Goal: Transaction & Acquisition: Obtain resource

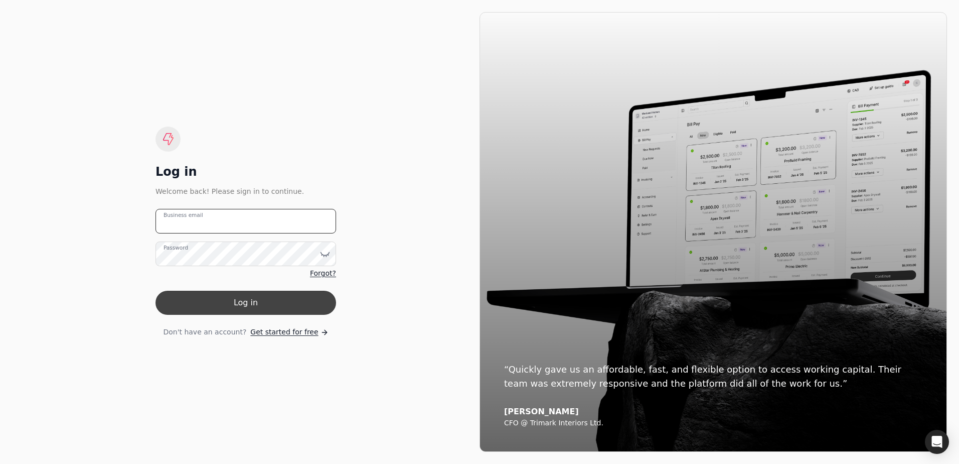
type email "[EMAIL_ADDRESS][DOMAIN_NAME]"
click at [238, 302] on button "Log in" at bounding box center [246, 303] width 181 height 24
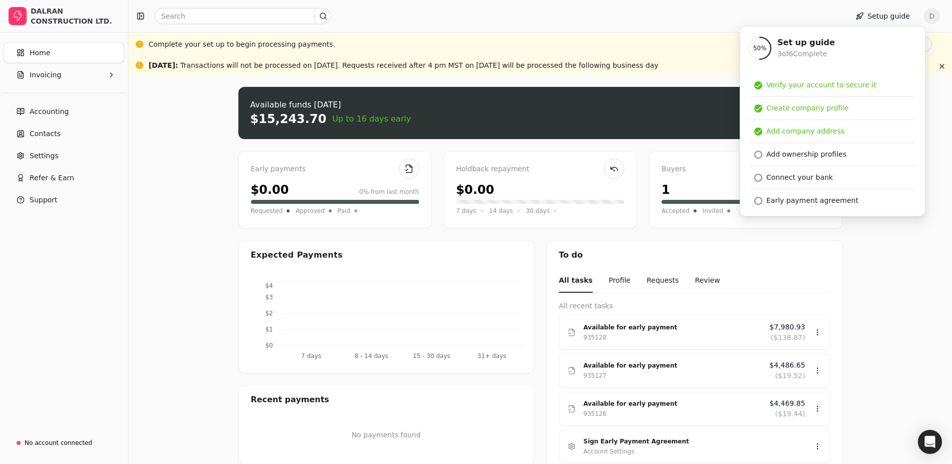
click at [194, 242] on div "Upload file: Drag your invoice here to upload or browse for files Available fun…" at bounding box center [539, 310] width 823 height 470
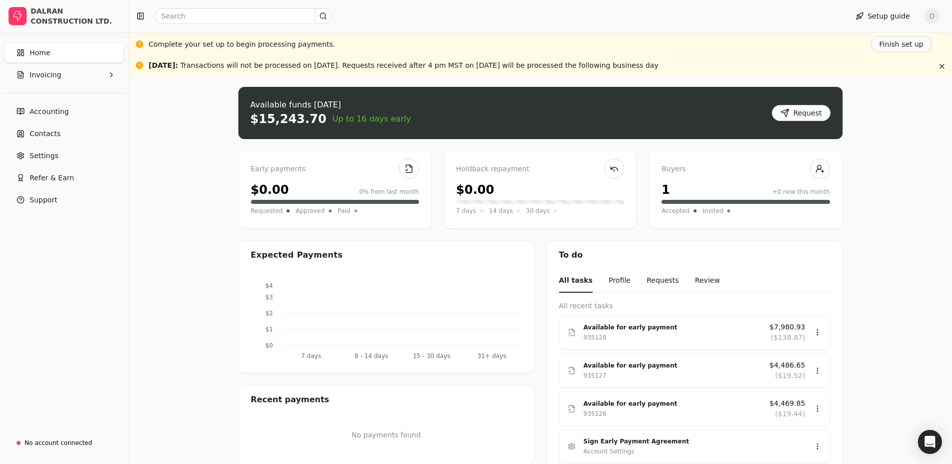
click at [494, 118] on div "Available funds [DATE] $15,243.70 Up to 16 days early Request" at bounding box center [540, 113] width 604 height 52
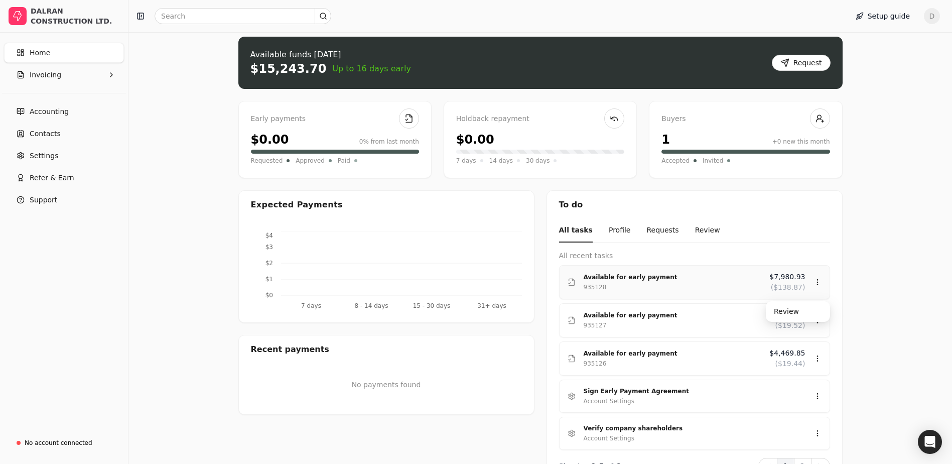
click at [722, 281] on div "Available for early payment" at bounding box center [673, 277] width 178 height 10
click at [783, 313] on div "Review" at bounding box center [798, 311] width 60 height 17
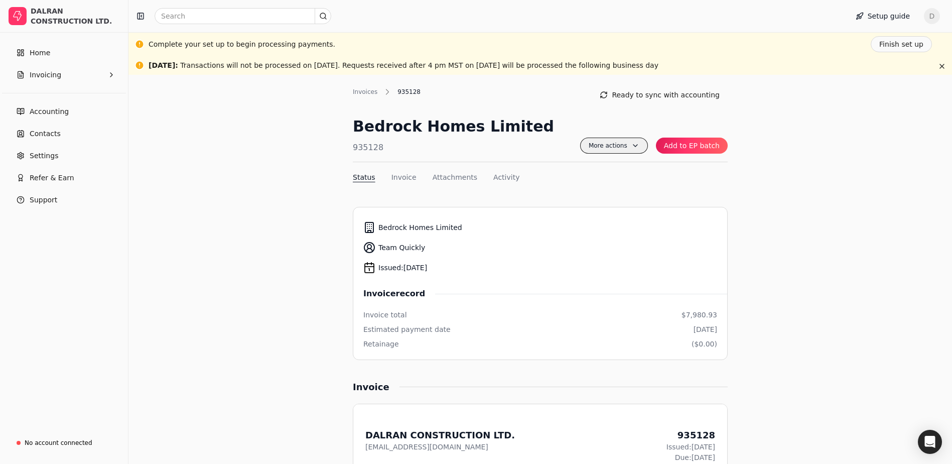
click at [642, 146] on span "More actions" at bounding box center [614, 145] width 68 height 16
click at [71, 55] on link "Home" at bounding box center [64, 53] width 120 height 20
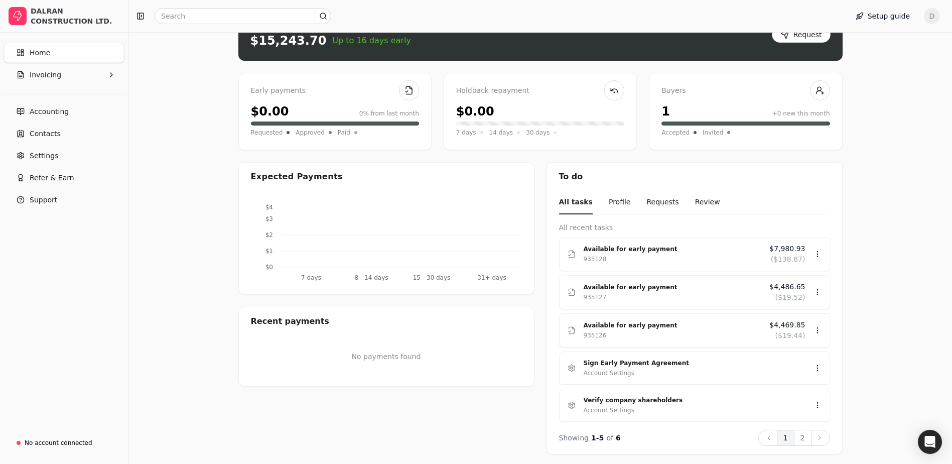
scroll to position [81, 0]
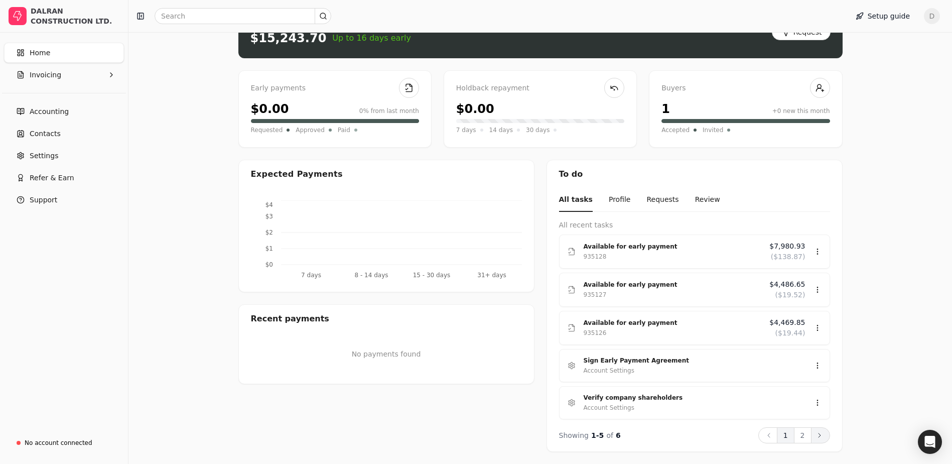
click at [820, 436] on icon at bounding box center [819, 435] width 8 height 8
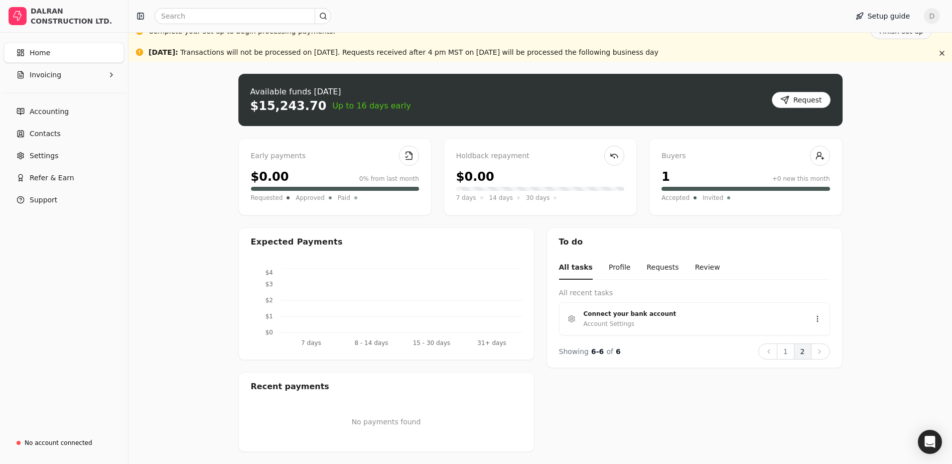
scroll to position [13, 0]
click at [783, 350] on button "1" at bounding box center [786, 351] width 18 height 16
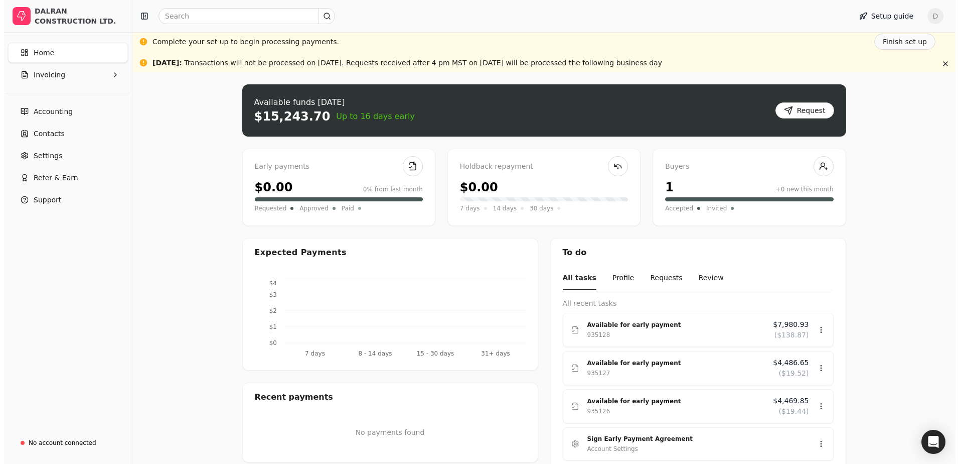
scroll to position [0, 0]
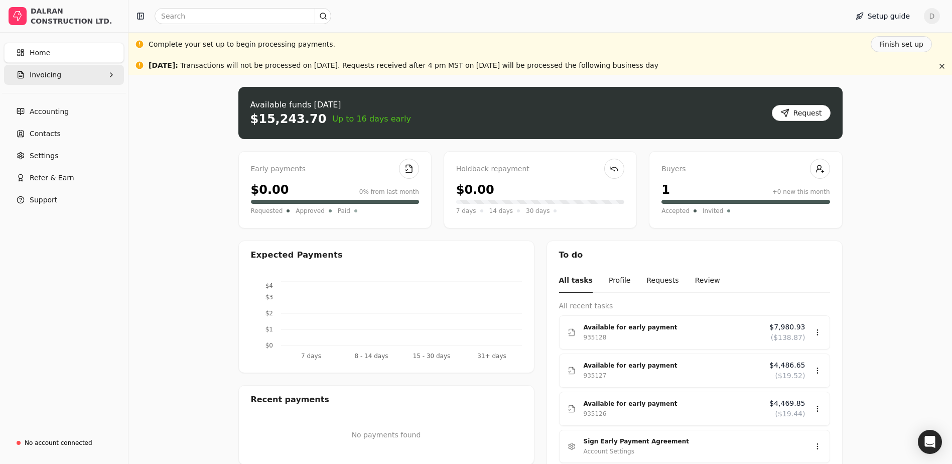
click at [48, 74] on span "Invoicing" at bounding box center [46, 75] width 32 height 11
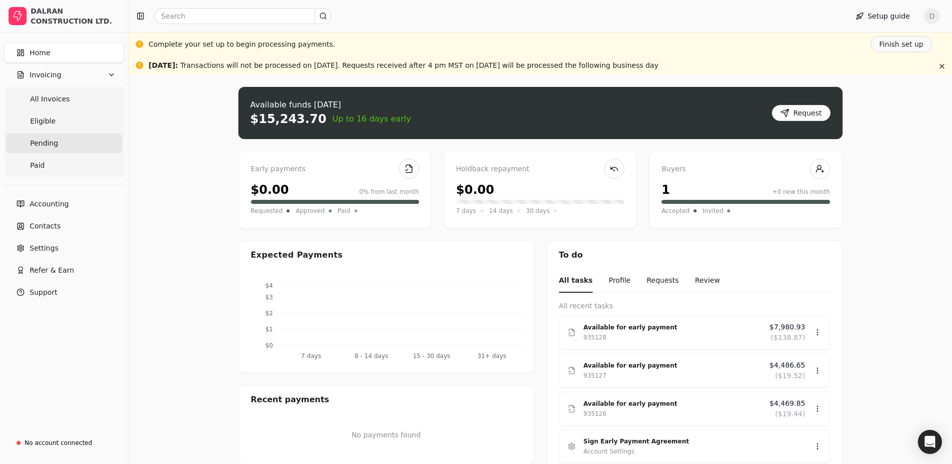
click at [62, 145] on link "Pending" at bounding box center [64, 143] width 116 height 20
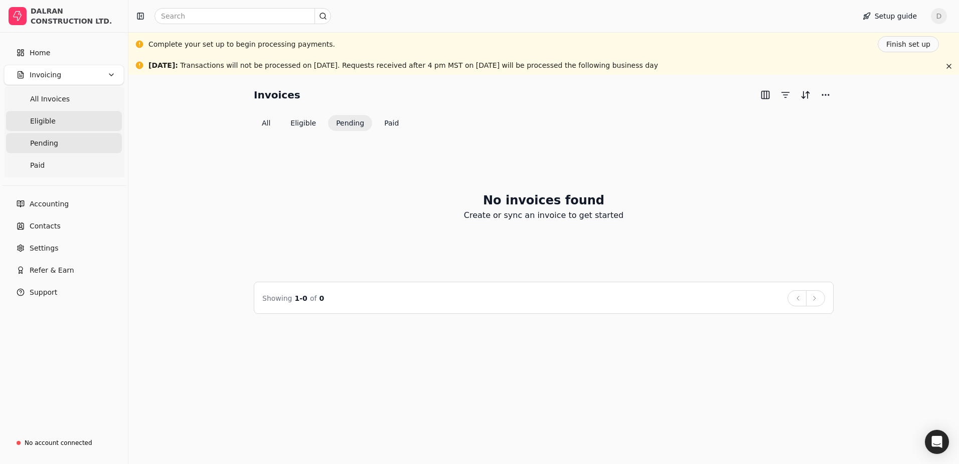
click at [62, 120] on link "Eligible" at bounding box center [64, 121] width 116 height 20
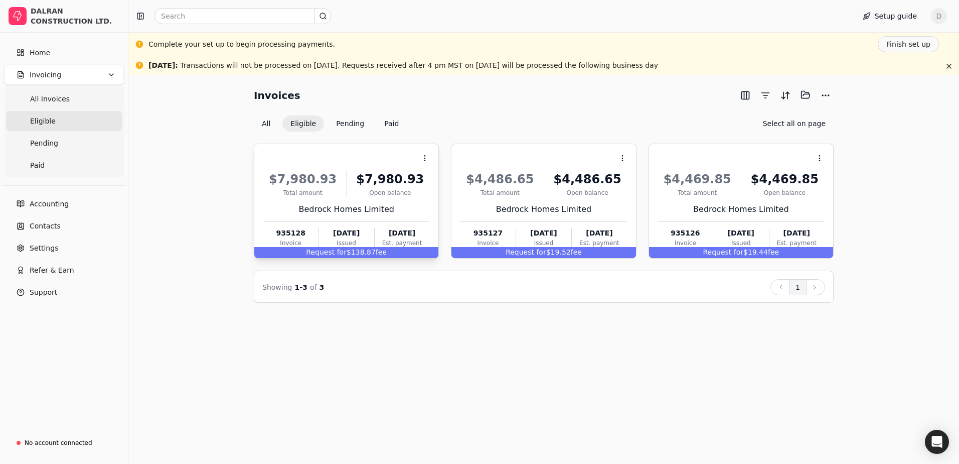
click at [345, 250] on span "Request for" at bounding box center [326, 252] width 41 height 8
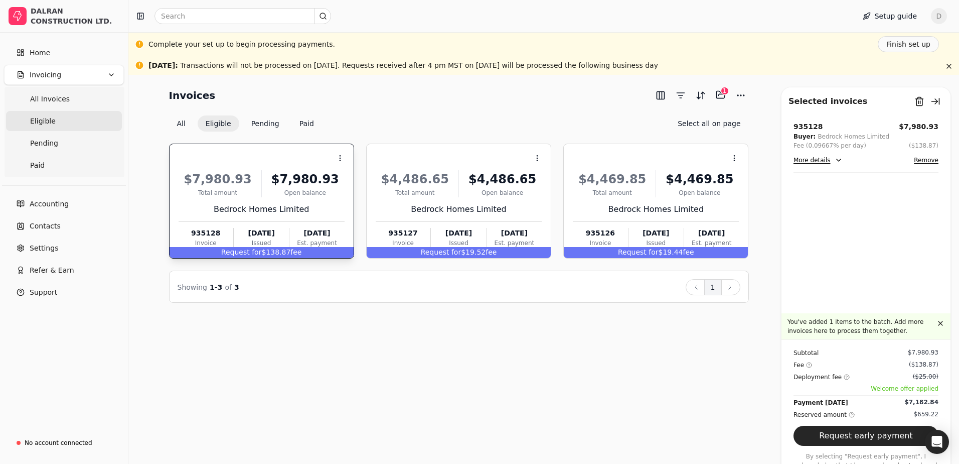
click at [929, 161] on button "Remove" at bounding box center [926, 160] width 25 height 12
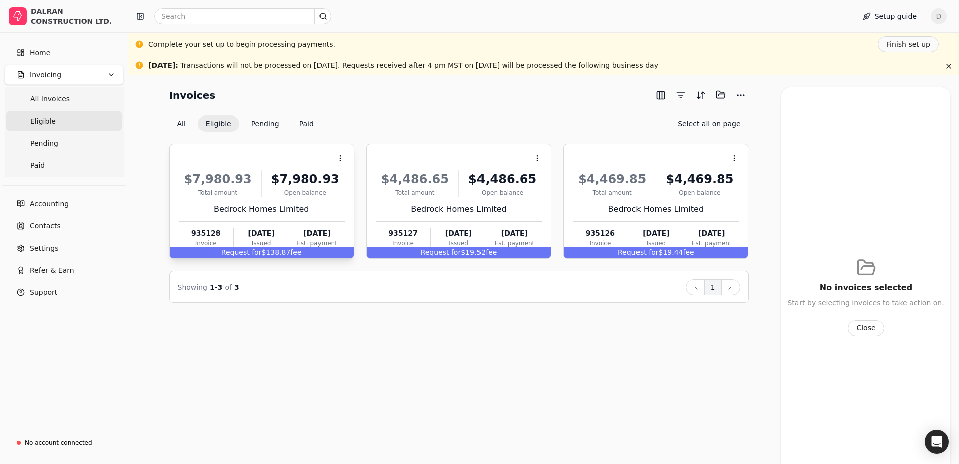
click at [258, 251] on span "Request for" at bounding box center [241, 252] width 41 height 8
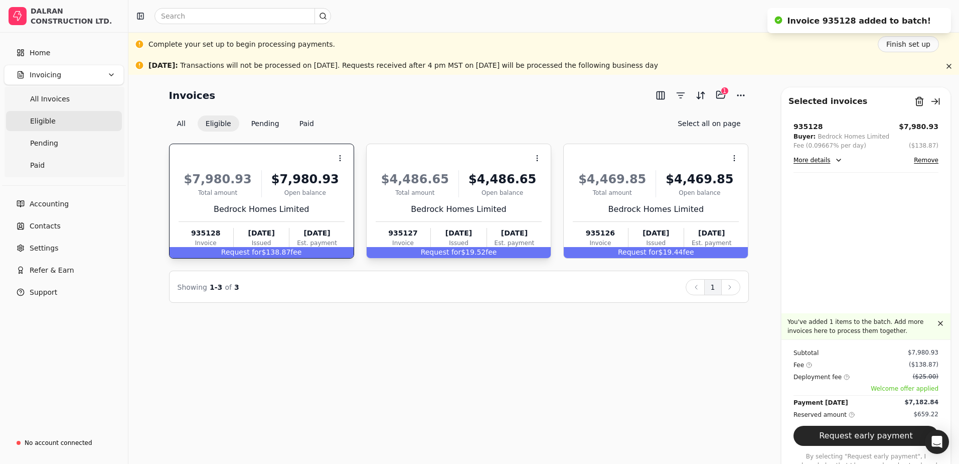
click at [475, 254] on div "Request for $19.52 fee" at bounding box center [459, 252] width 184 height 11
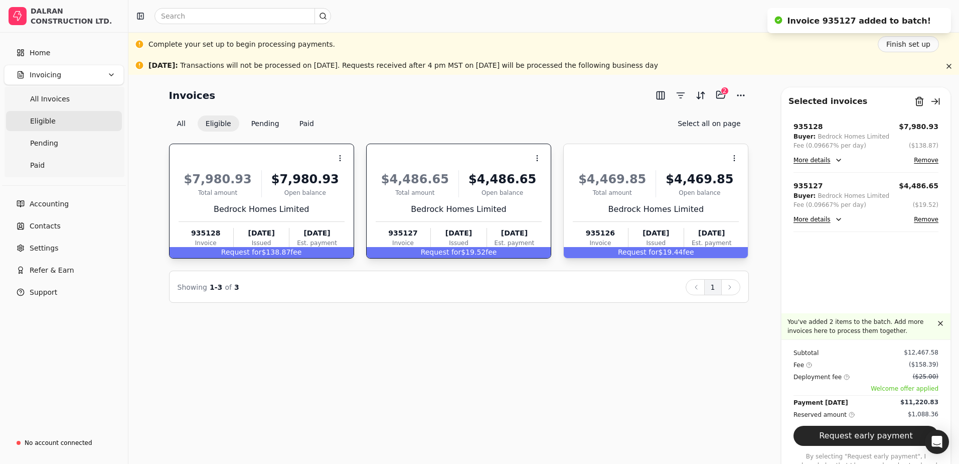
click at [641, 249] on span "Request for" at bounding box center [638, 252] width 41 height 8
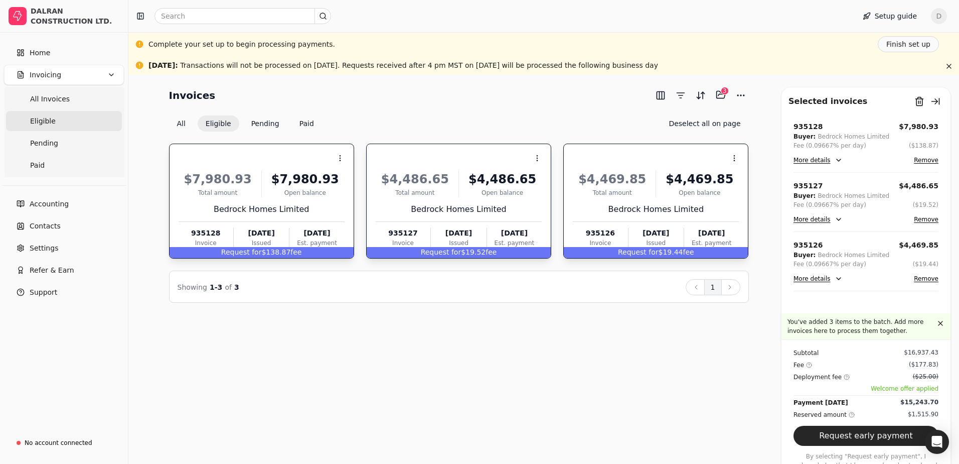
click at [928, 280] on button "Remove" at bounding box center [926, 278] width 25 height 12
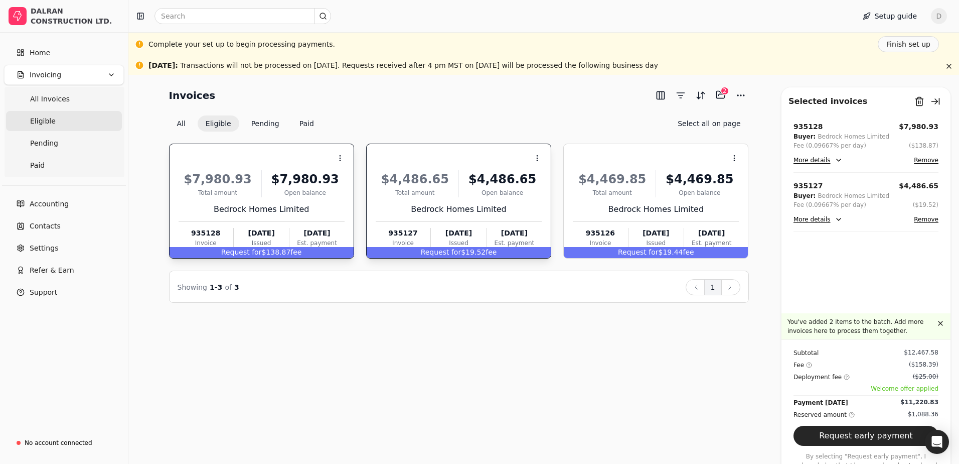
click at [925, 218] on button "Remove" at bounding box center [926, 219] width 25 height 12
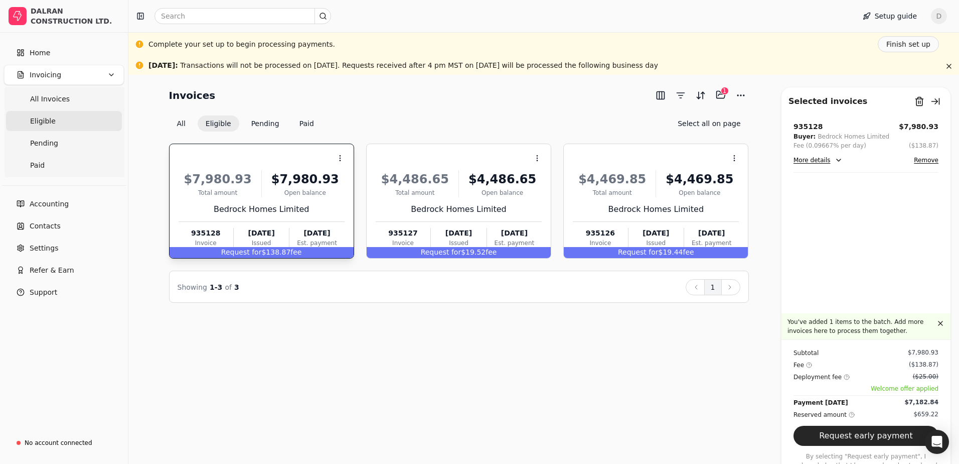
click at [921, 162] on button "Remove" at bounding box center [926, 160] width 25 height 12
